Goal: Information Seeking & Learning: Learn about a topic

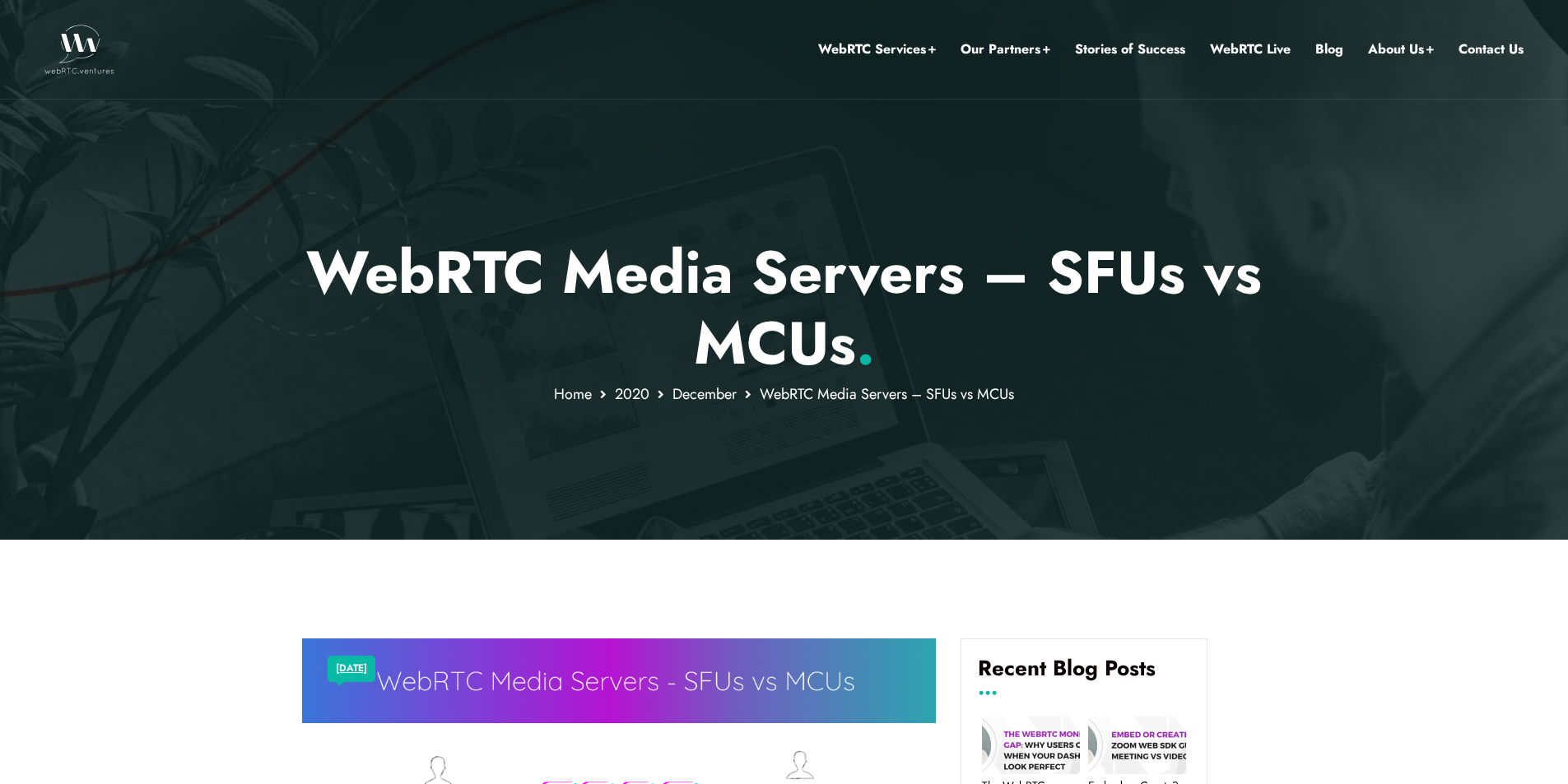
click at [1314, 351] on div at bounding box center [784, 270] width 1568 height 540
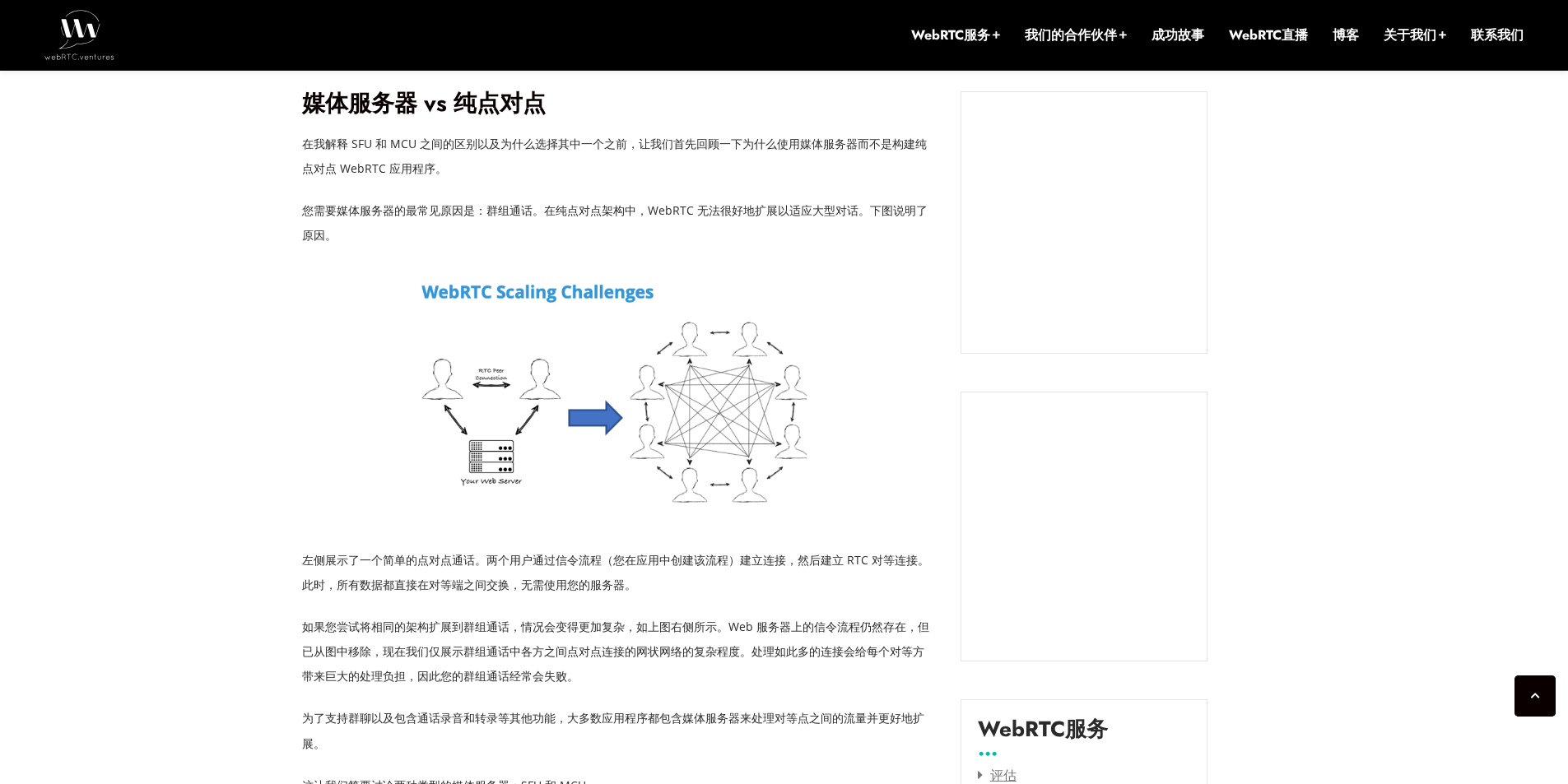
scroll to position [1497, 0]
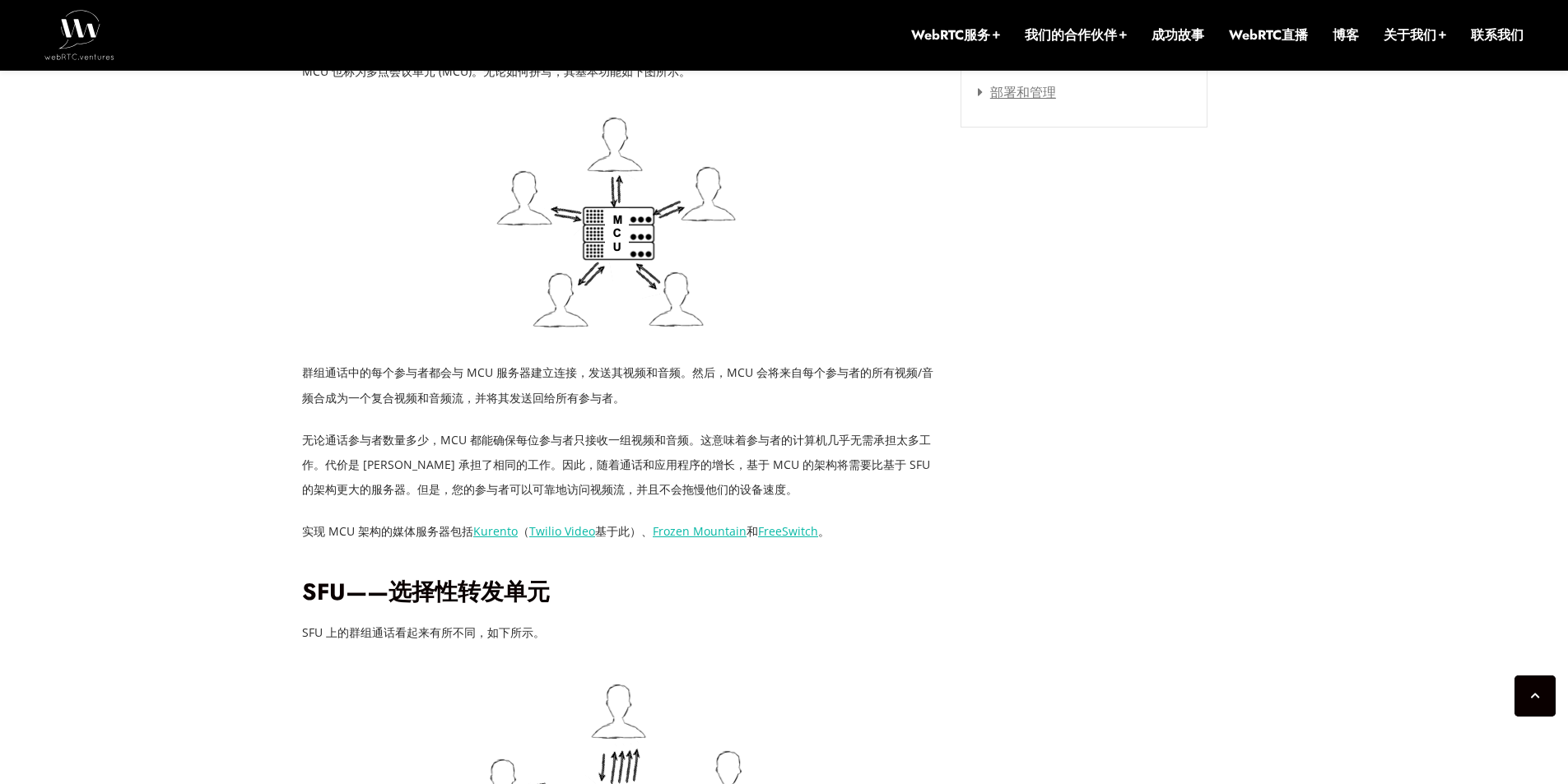
scroll to position [2320, 0]
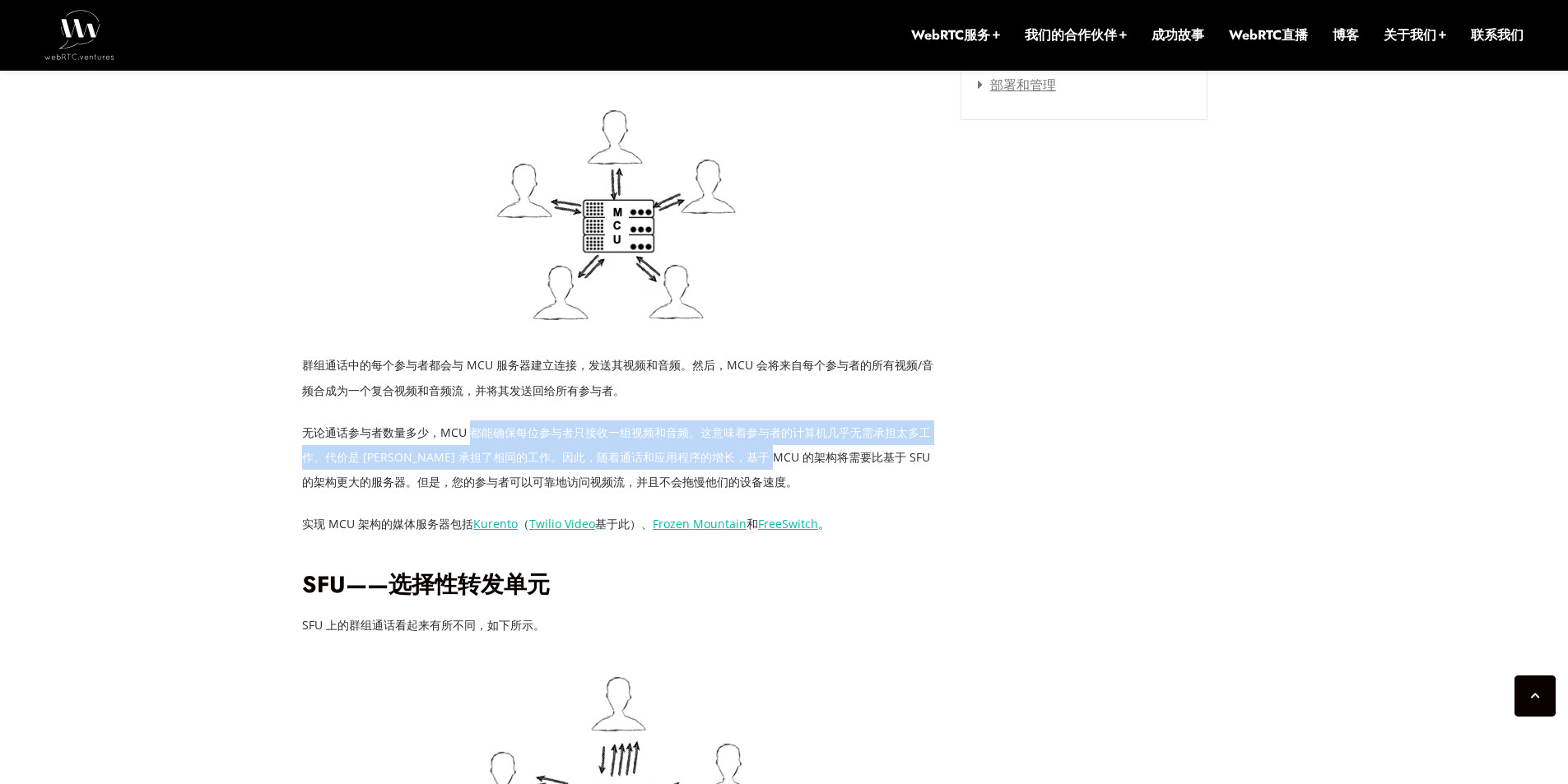
drag, startPoint x: 469, startPoint y: 430, endPoint x: 807, endPoint y: 449, distance: 338.5
click at [807, 449] on font "无论通话参与者数量多少，MCU 都能确保每位参与者只接收一组视频和音频。这意味着参与者的计算机几乎无需承担太多工作。代价是 [PERSON_NAME] 承担了…" at bounding box center [616, 457] width 628 height 65
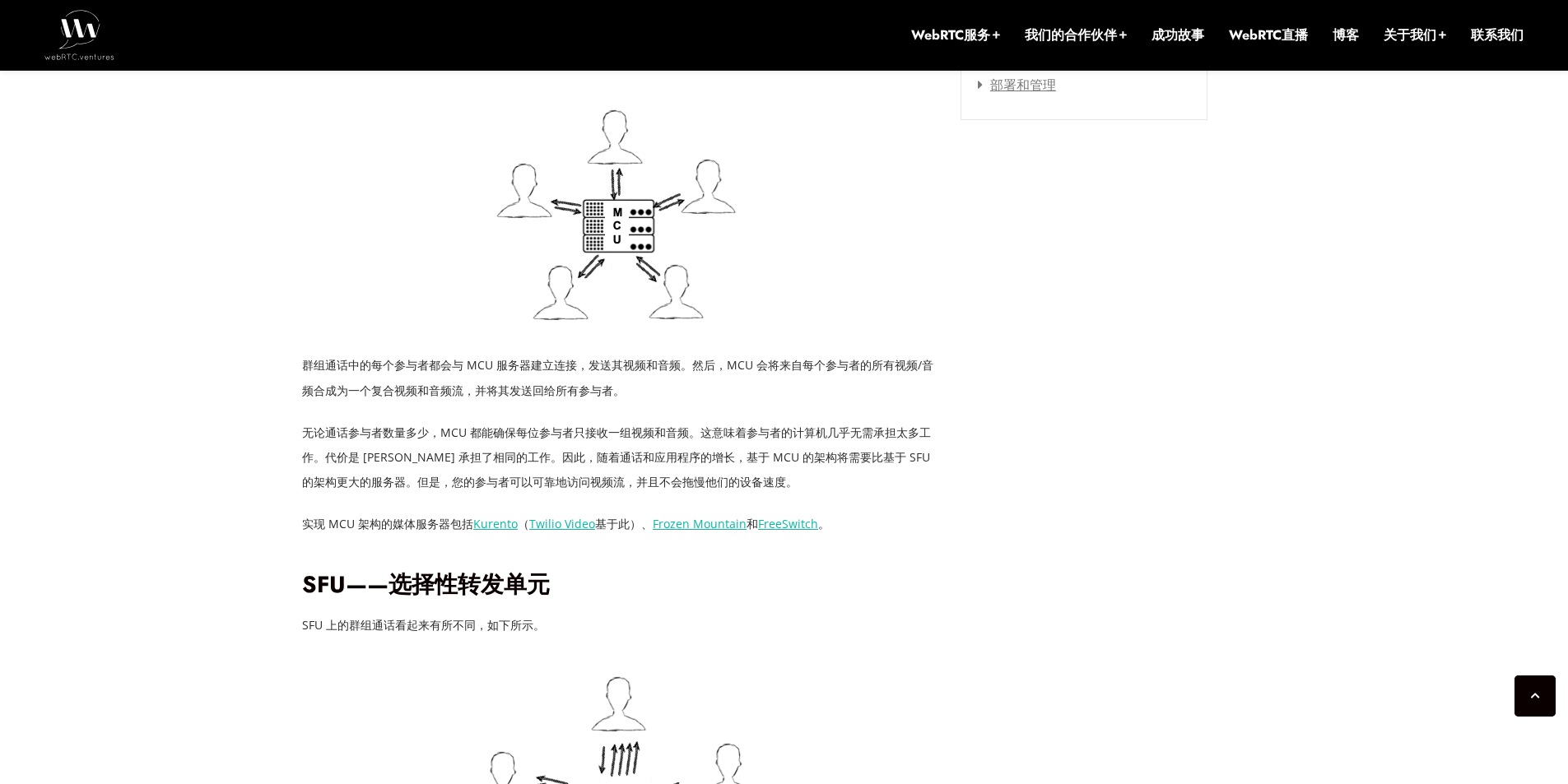
click at [1050, 492] on div "[DATE] [PERSON_NAME]姆 评论关闭 WebRTC 媒体服务器 – SFU 与 MCU 构建 WebRTC 应用程序的方法有很多种。您可以使用…" at bounding box center [784, 473] width 983 height 4112
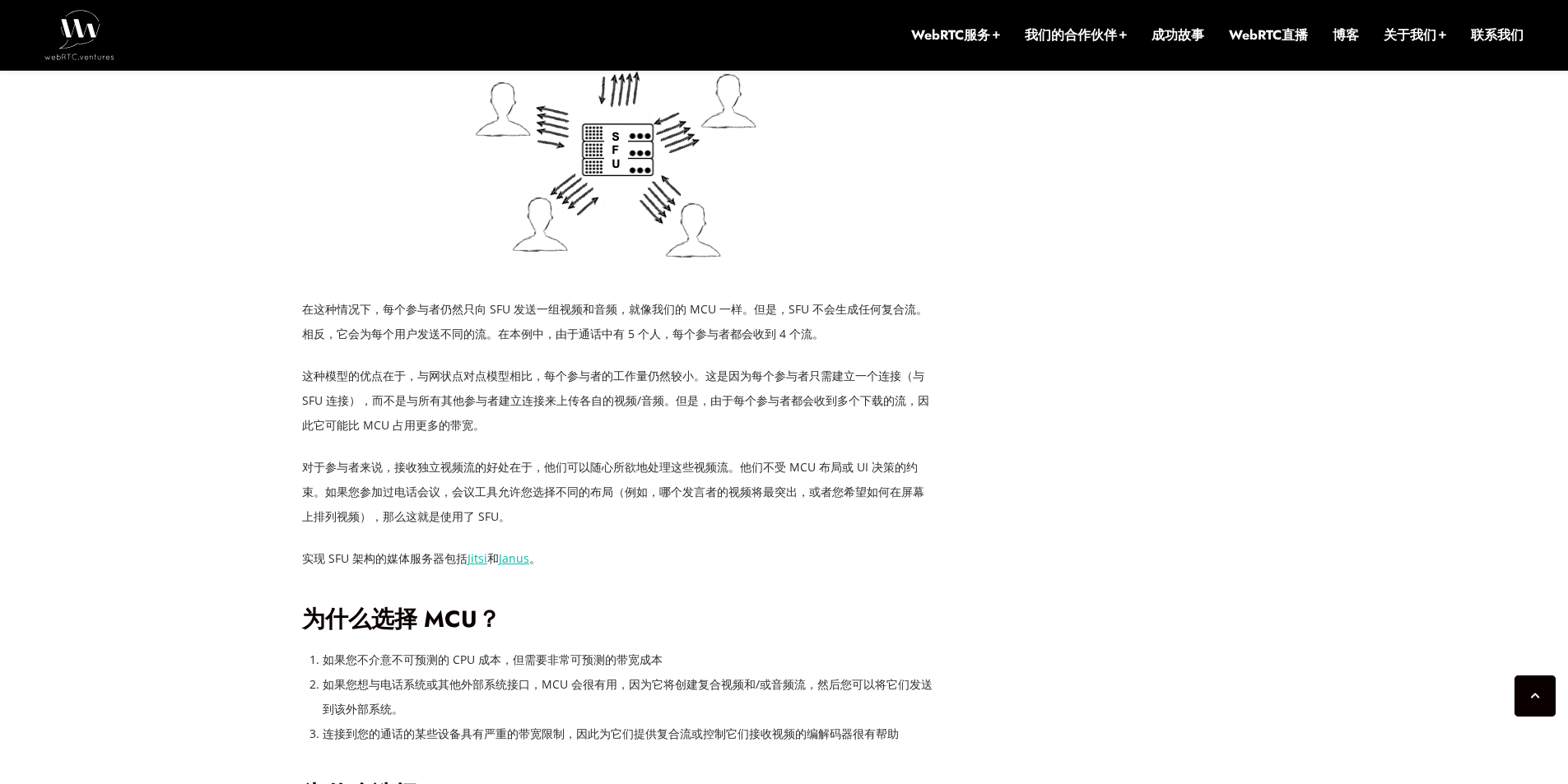
scroll to position [2978, 0]
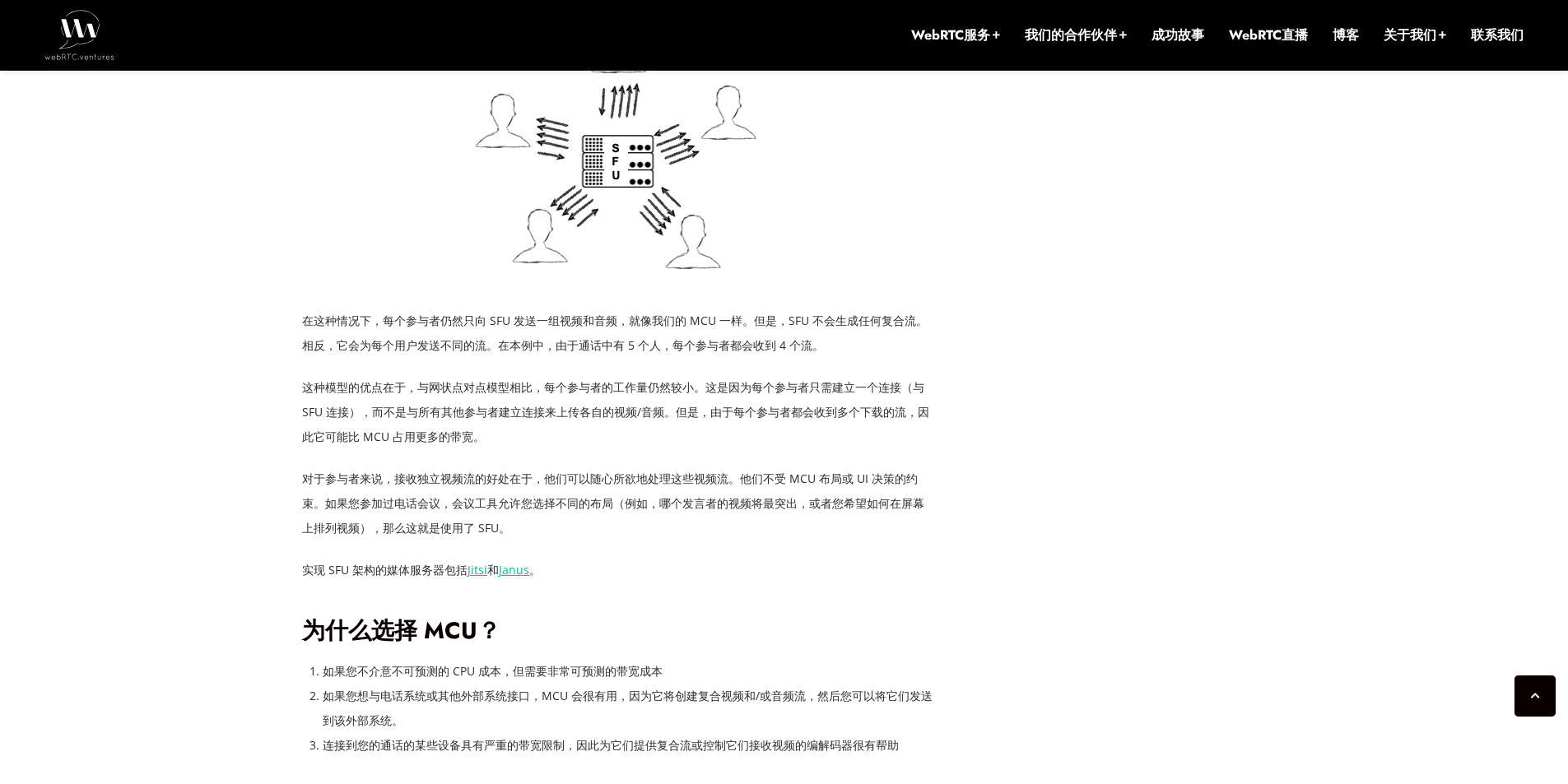
drag, startPoint x: 669, startPoint y: 346, endPoint x: 836, endPoint y: 346, distance: 167.0
click at [836, 346] on p "在这种情况下，每个参与者仍然只向 SFU 发送一组视频和音频，就像我们的 MCU 一样。但是，SFU 不会生成任何复合流。相反，它会为每个用户发送不同的流。在…" at bounding box center [618, 333] width 634 height 49
click at [502, 449] on p "这种模型的优点在于，与网状点对点模型相比，每个参与者的工作量仍然较小。这是因为每个参与者只需建立一个连接（与 SFU 连接），而不是与所有其他参与者建立连接来…" at bounding box center [618, 412] width 634 height 74
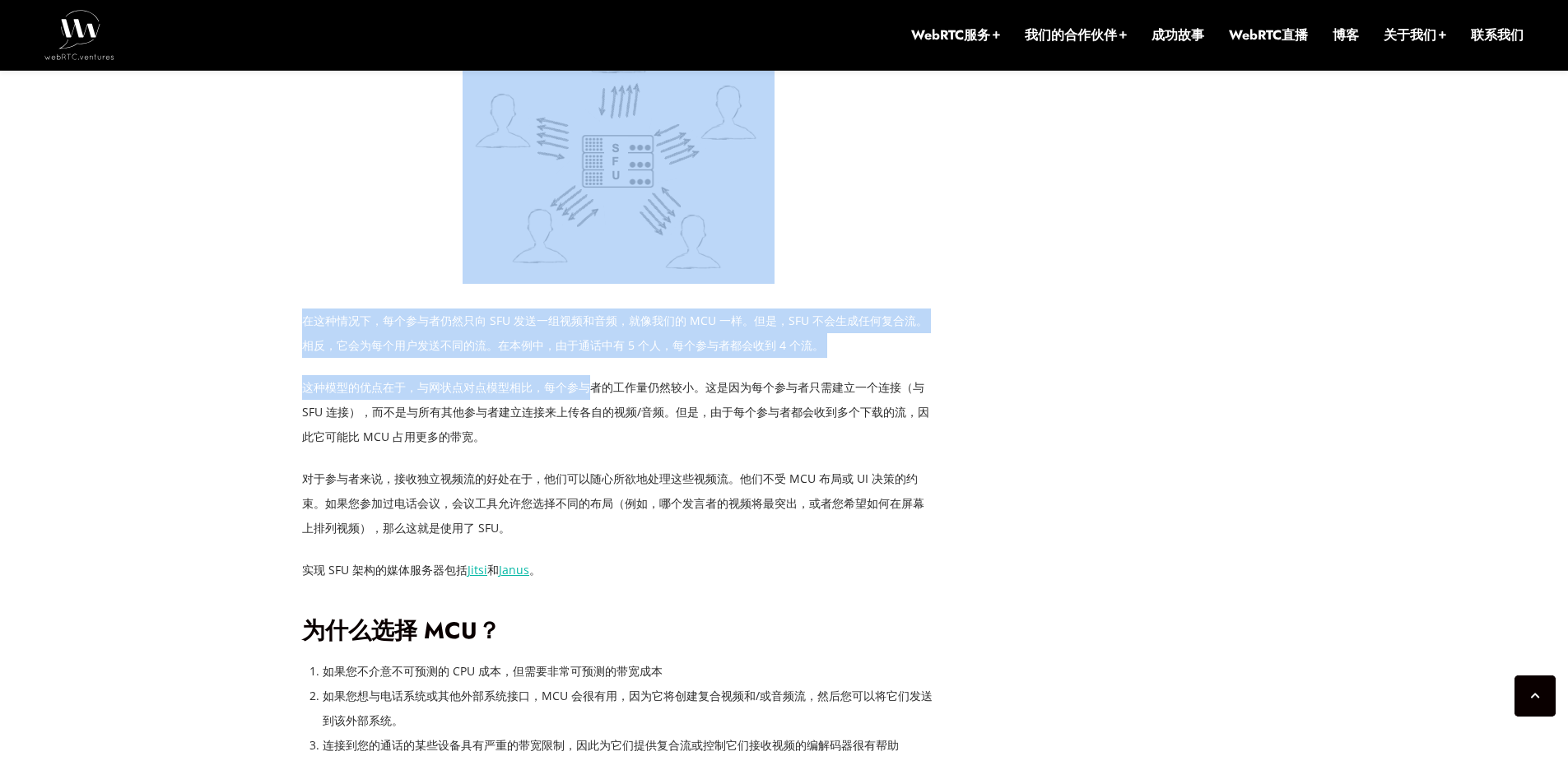
drag, startPoint x: 292, startPoint y: 384, endPoint x: 587, endPoint y: 396, distance: 295.2
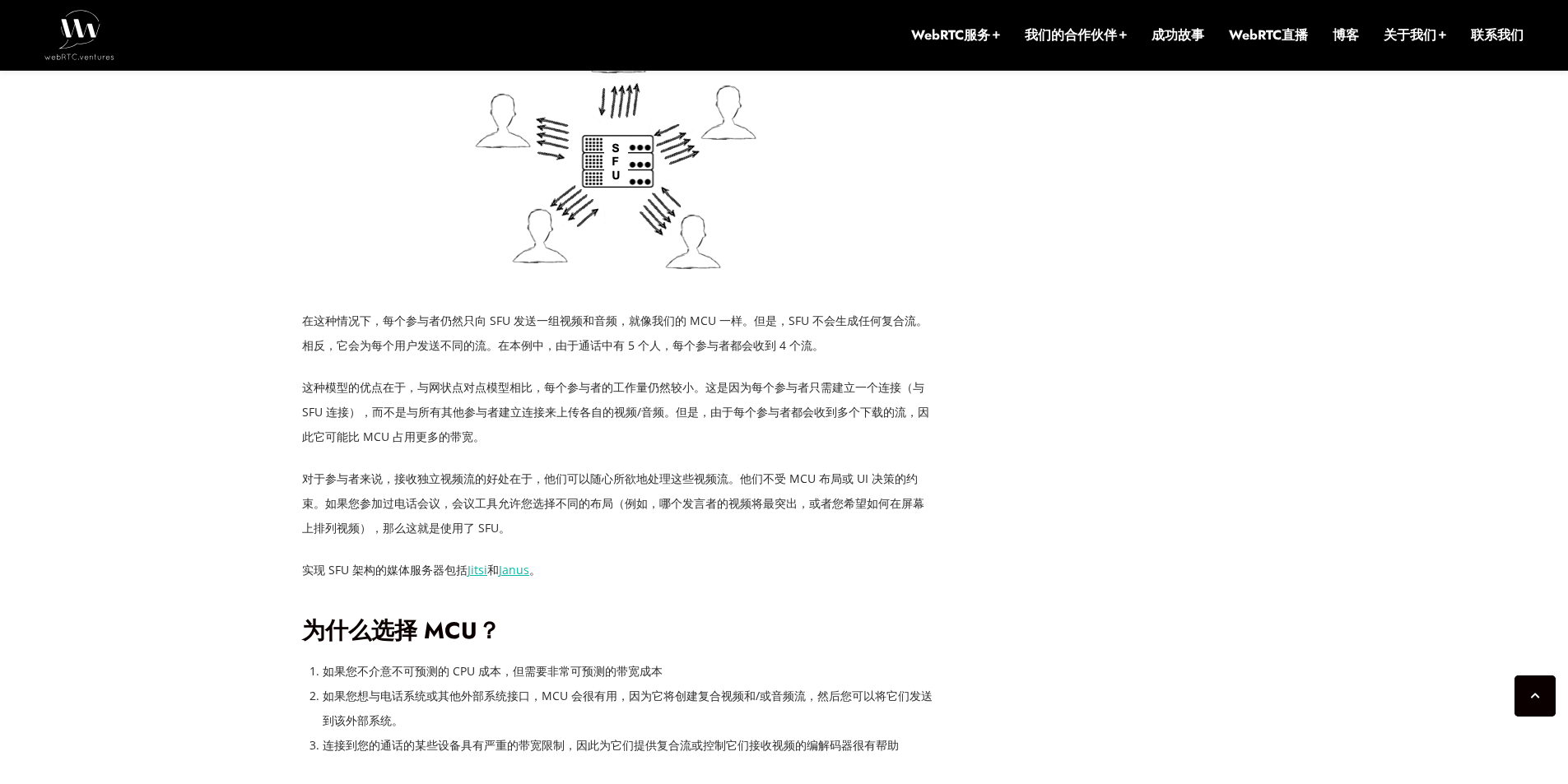
click at [551, 441] on p "这种模型的优点在于，与网状点对点模型相比，每个参与者的工作量仍然较小。这是因为每个参与者只需建立一个连接（与 SFU 连接），而不是与所有其他参与者建立连接来…" at bounding box center [618, 412] width 634 height 74
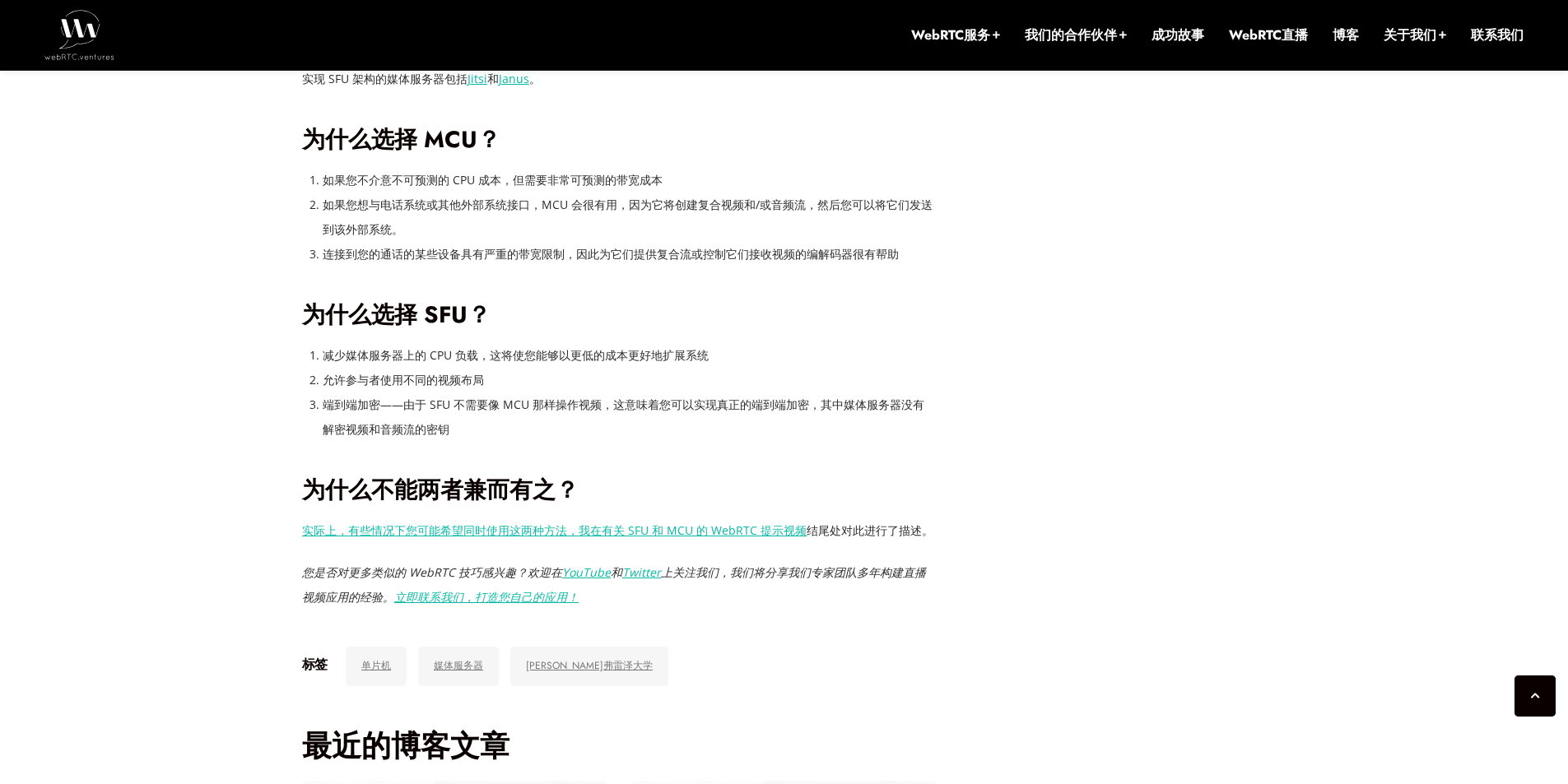
scroll to position [3471, 0]
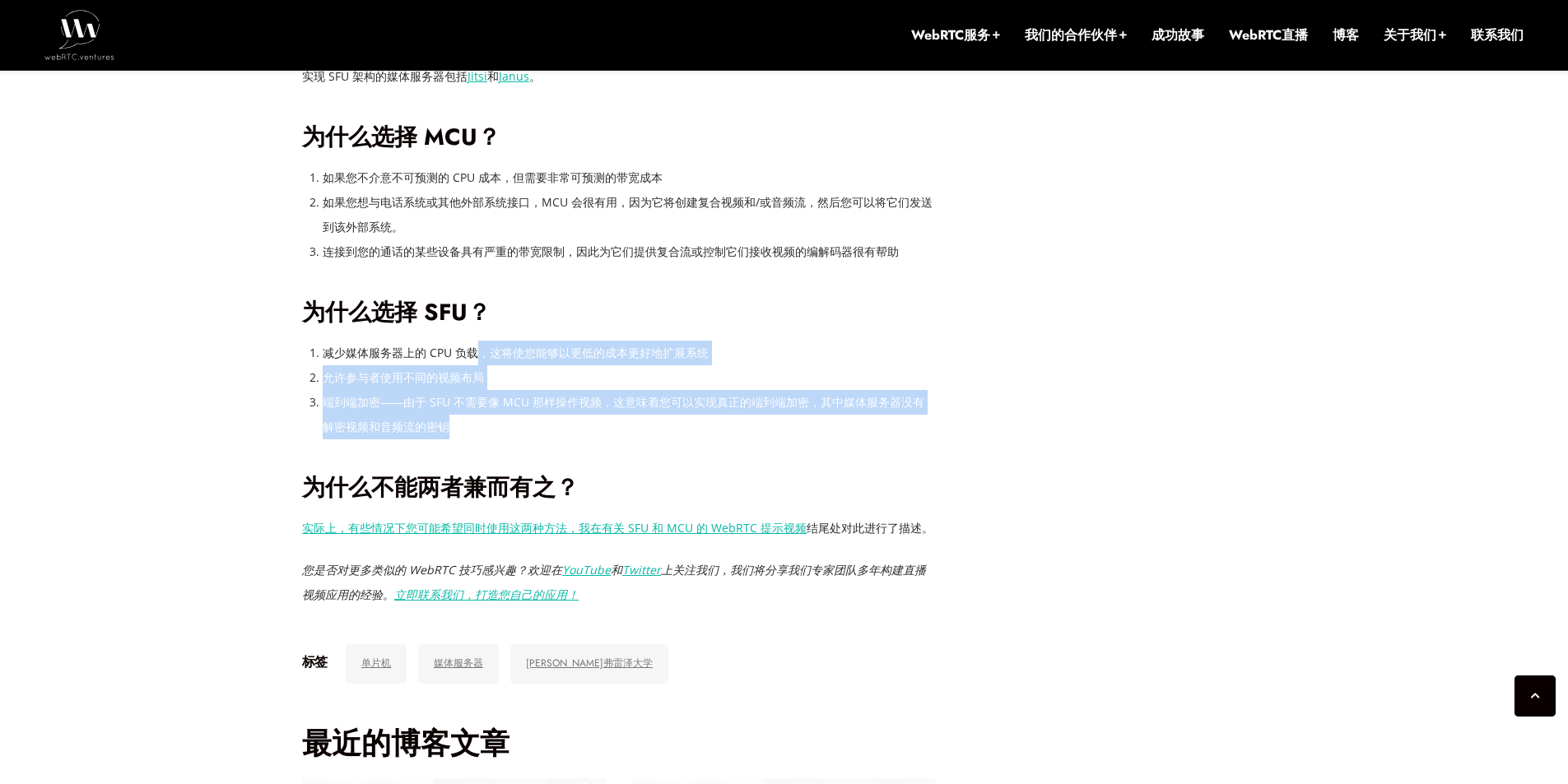
drag, startPoint x: 477, startPoint y: 351, endPoint x: 484, endPoint y: 429, distance: 78.3
click at [484, 429] on ol "减少媒体服务器上的 CPU 负载，这将使您能够以更低的成本更好地扩展系统 允许参与者使用不同的视频布局 端到端加密——由于 SFU 不需要像 MCU 那样操作…" at bounding box center [629, 390] width 613 height 98
click at [468, 437] on li "端到端加密——由于 SFU 不需要像 MCU 那样操作视频，这意味着您可以实现真正的端到端加密，其中媒体服务器没有解密视频和音频流的密钥" at bounding box center [629, 415] width 613 height 49
click at [389, 400] on font "端到端加密——由于 SFU 不需要像 MCU 那样操作视频，这意味着您可以实现真正的端到端加密，其中媒体服务器没有解密视频和音频流的密钥" at bounding box center [624, 414] width 602 height 40
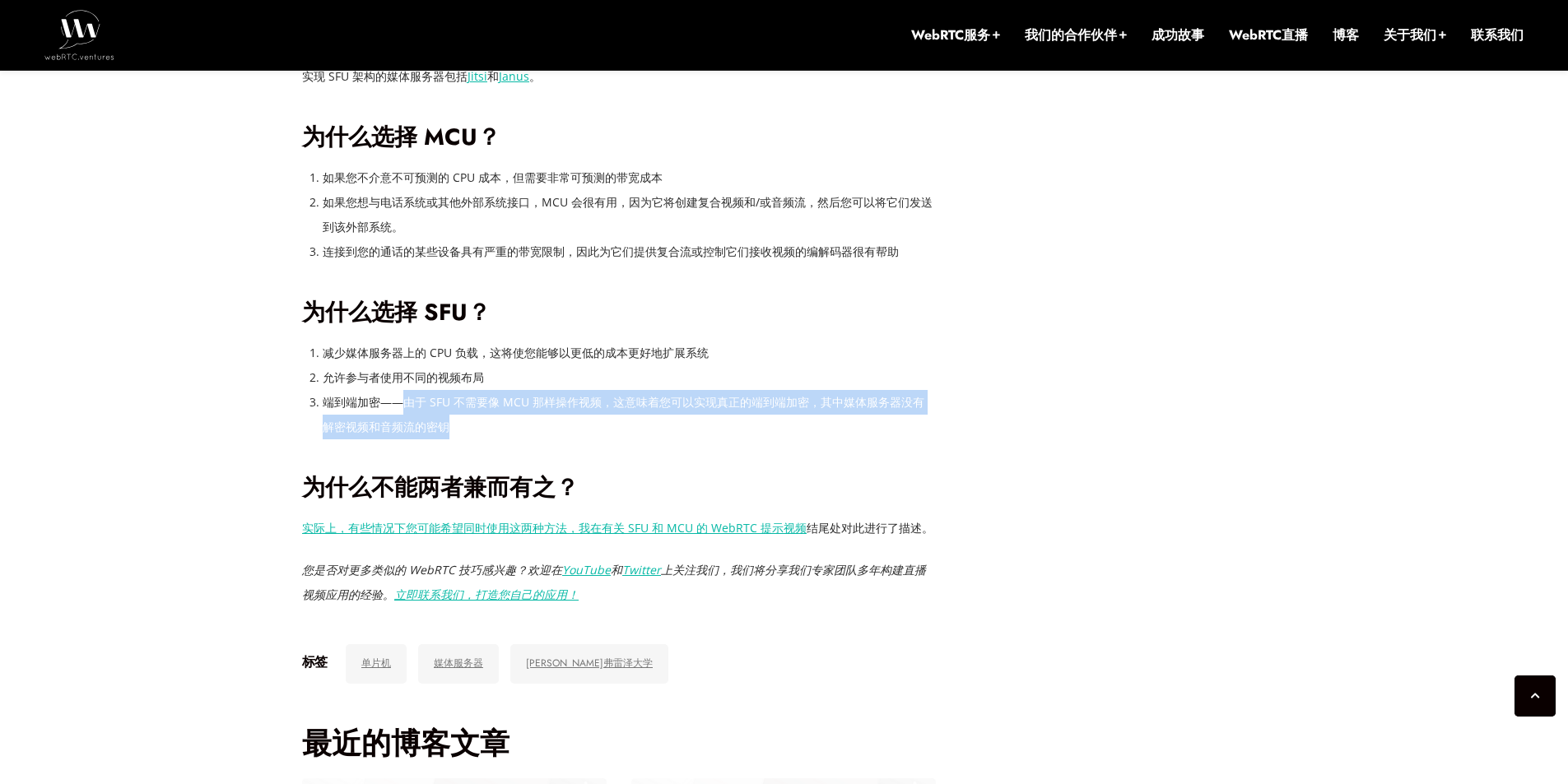
drag, startPoint x: 402, startPoint y: 401, endPoint x: 773, endPoint y: 416, distance: 371.3
click at [773, 416] on li "端到端加密——由于 SFU 不需要像 MCU 那样操作视频，这意味着您可以实现真正的端到端加密，其中媒体服务器没有解密视频和音频流的密钥" at bounding box center [629, 415] width 613 height 49
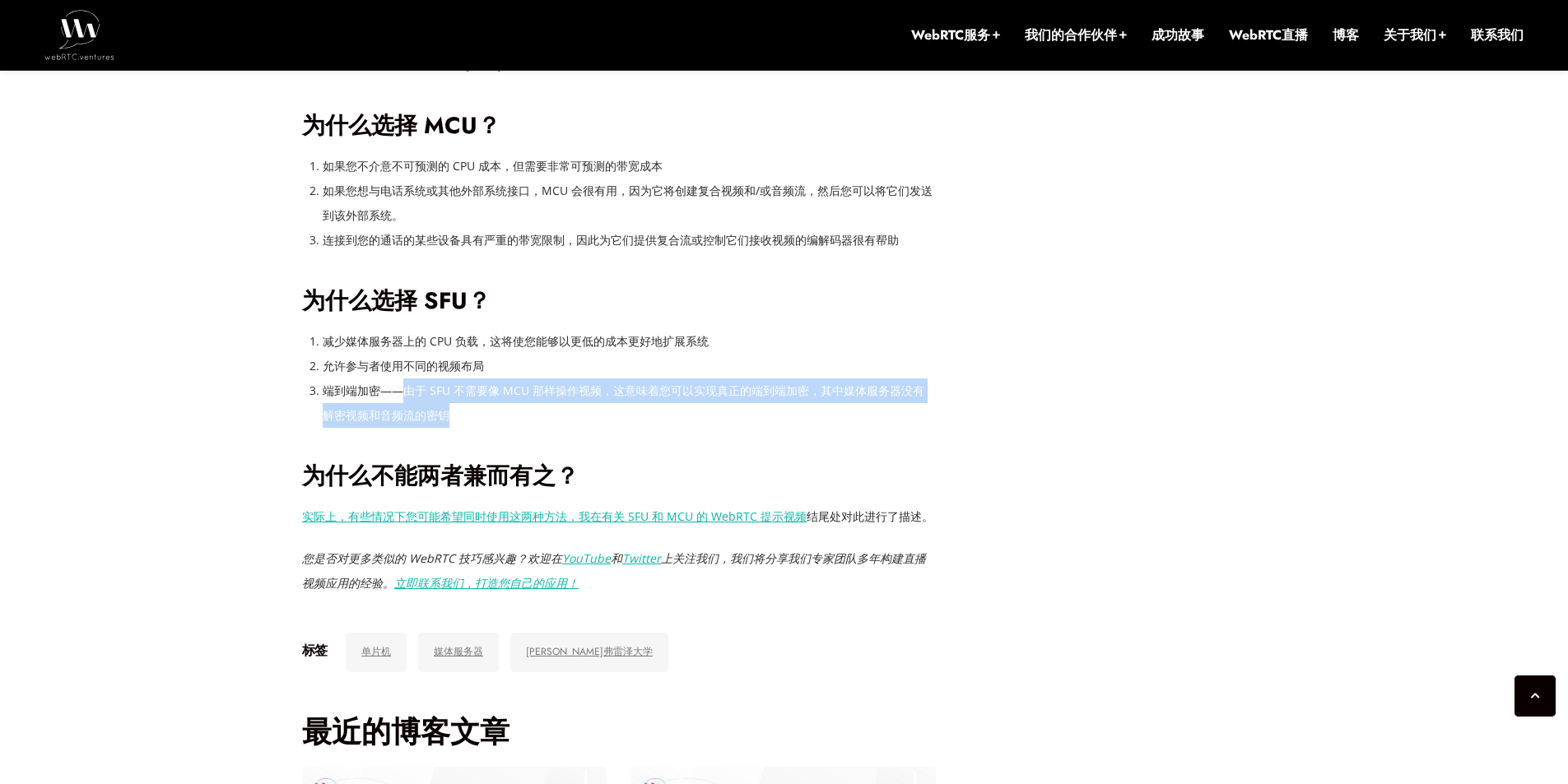
scroll to position [3507, 0]
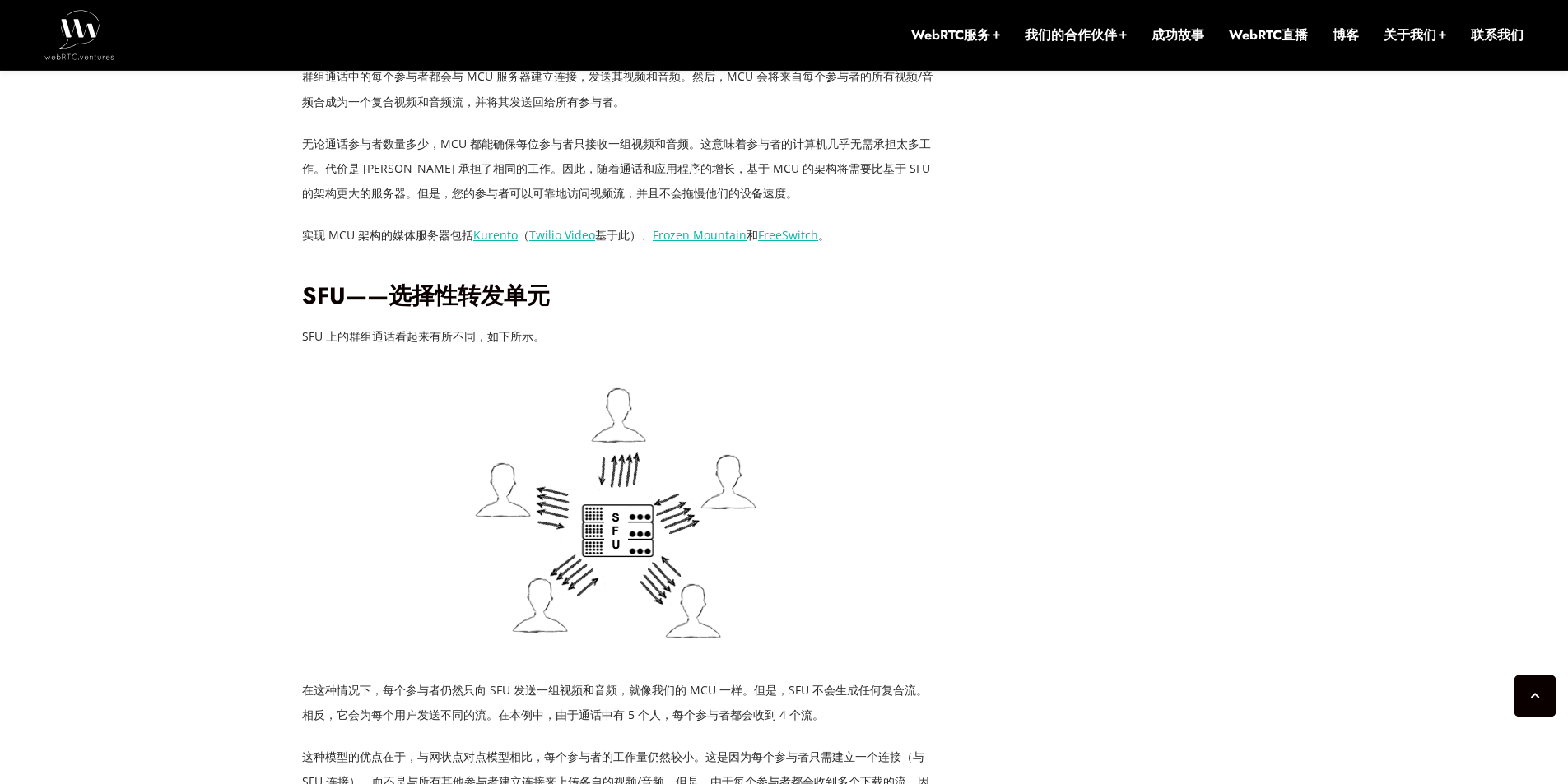
scroll to position [2602, 0]
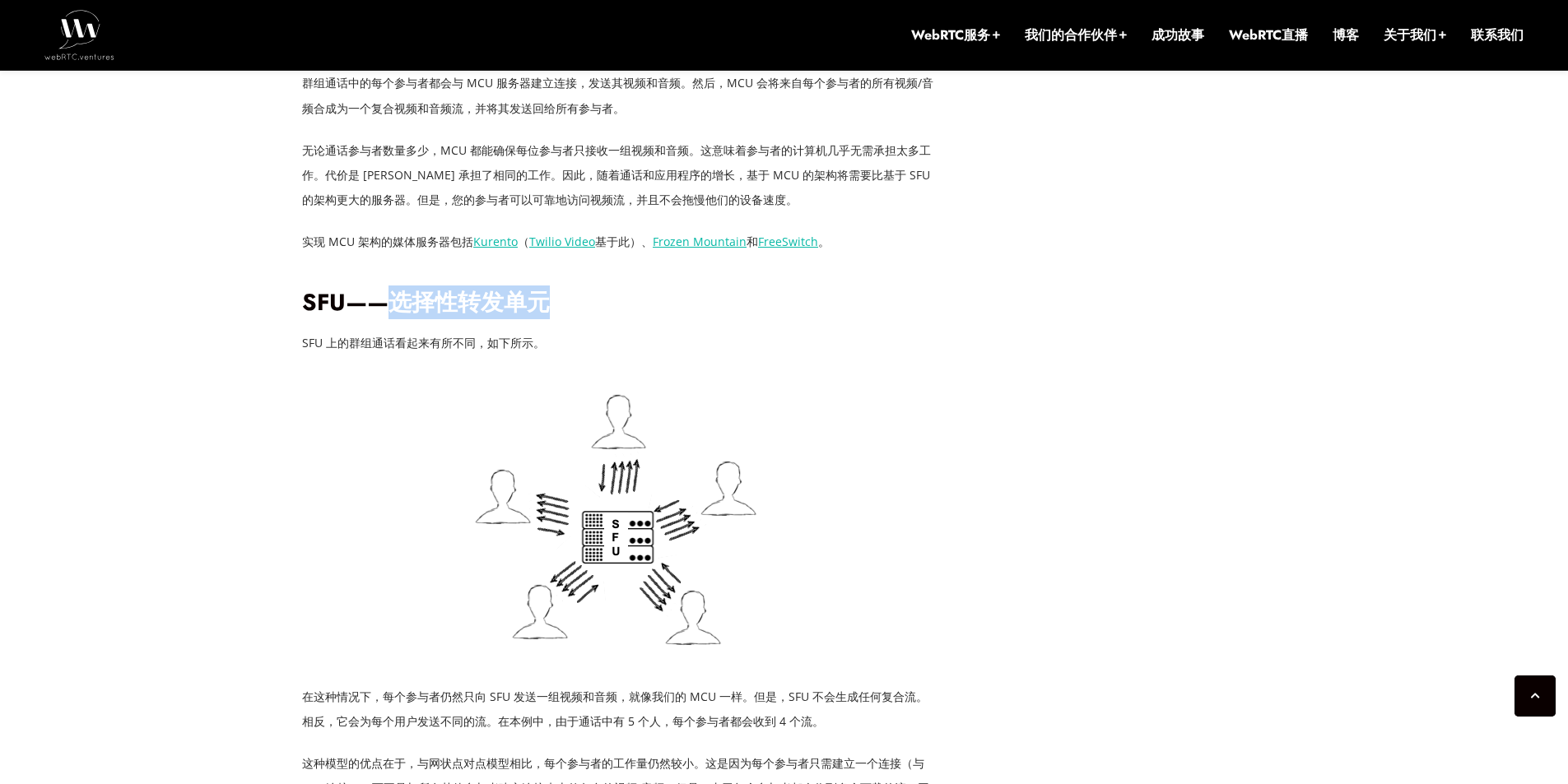
drag, startPoint x: 387, startPoint y: 297, endPoint x: 555, endPoint y: 296, distance: 168.0
click at [555, 296] on h2 "SFU——选择性转发单元" at bounding box center [618, 304] width 634 height 29
copy font "选择性转发单元"
